Goal: Navigation & Orientation: Find specific page/section

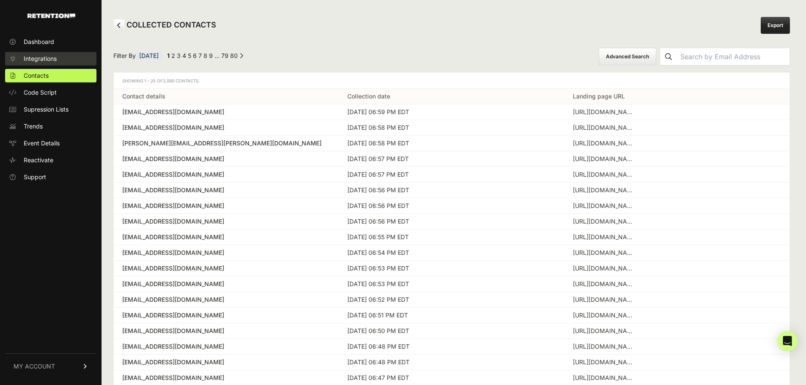
click at [41, 60] on span "Integrations" at bounding box center [40, 59] width 33 height 8
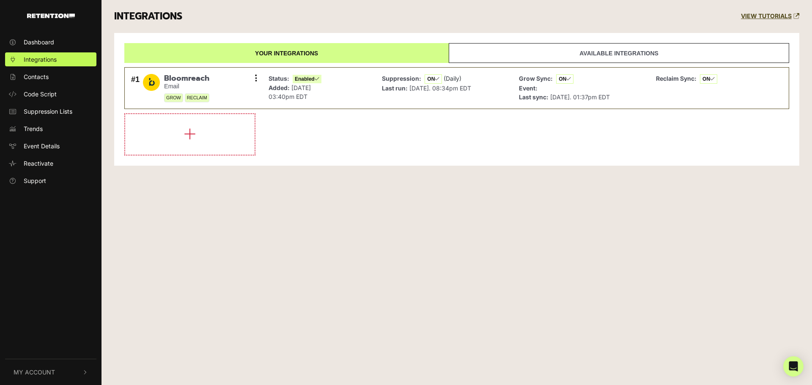
click at [39, 79] on span "Contacts" at bounding box center [36, 76] width 25 height 9
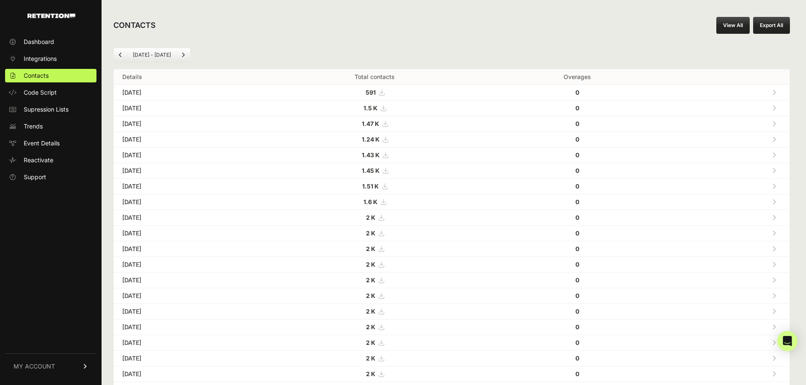
click at [612, 41] on div "[DATE] - [DATE] Details Total contacts Overages [DATE] 591 0 [DATE] 1.5 K" at bounding box center [452, 317] width 700 height 556
click at [628, 42] on div "[DATE] - [DATE] Details Total contacts Overages [DATE] 591 0 [DATE] 1.5 K" at bounding box center [452, 317] width 700 height 556
click at [42, 76] on span "Contacts" at bounding box center [36, 75] width 25 height 8
click at [41, 57] on span "Integrations" at bounding box center [40, 59] width 33 height 8
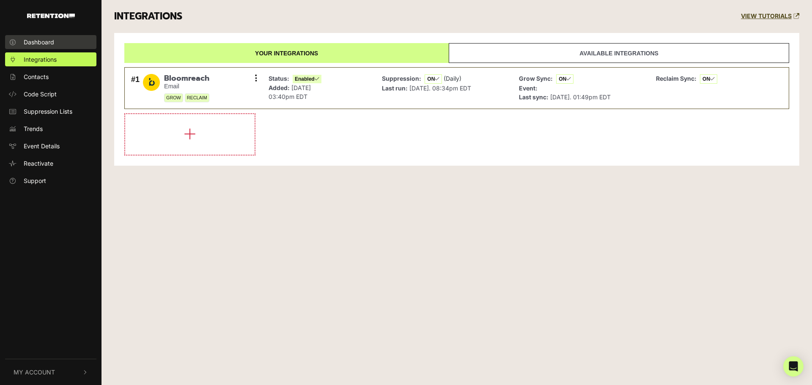
click at [39, 43] on span "Dashboard" at bounding box center [39, 42] width 30 height 9
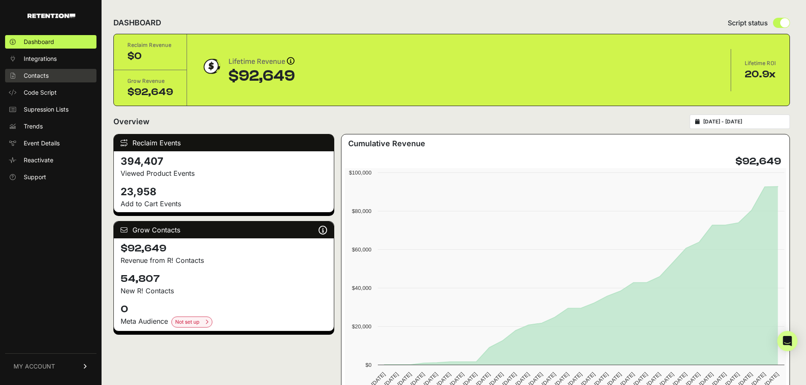
click at [44, 79] on span "Contacts" at bounding box center [36, 75] width 25 height 8
